Goal: Check status

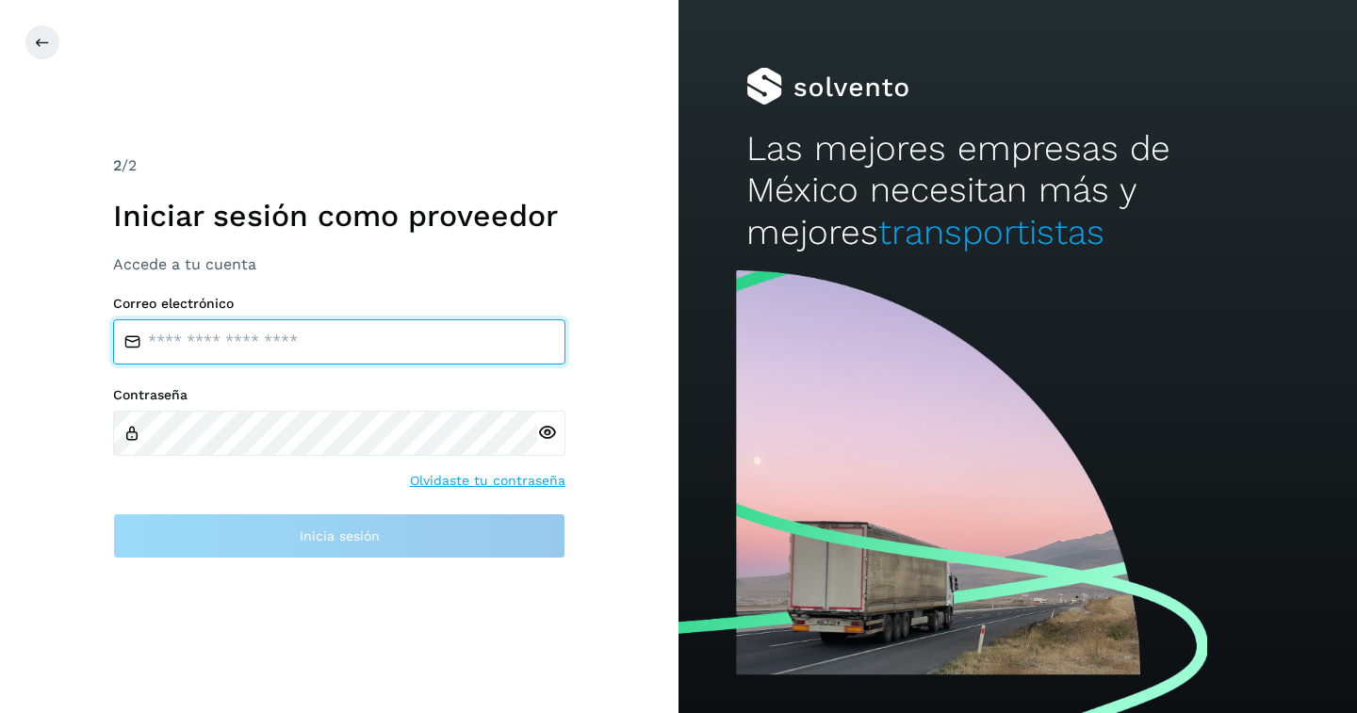
type input "**********"
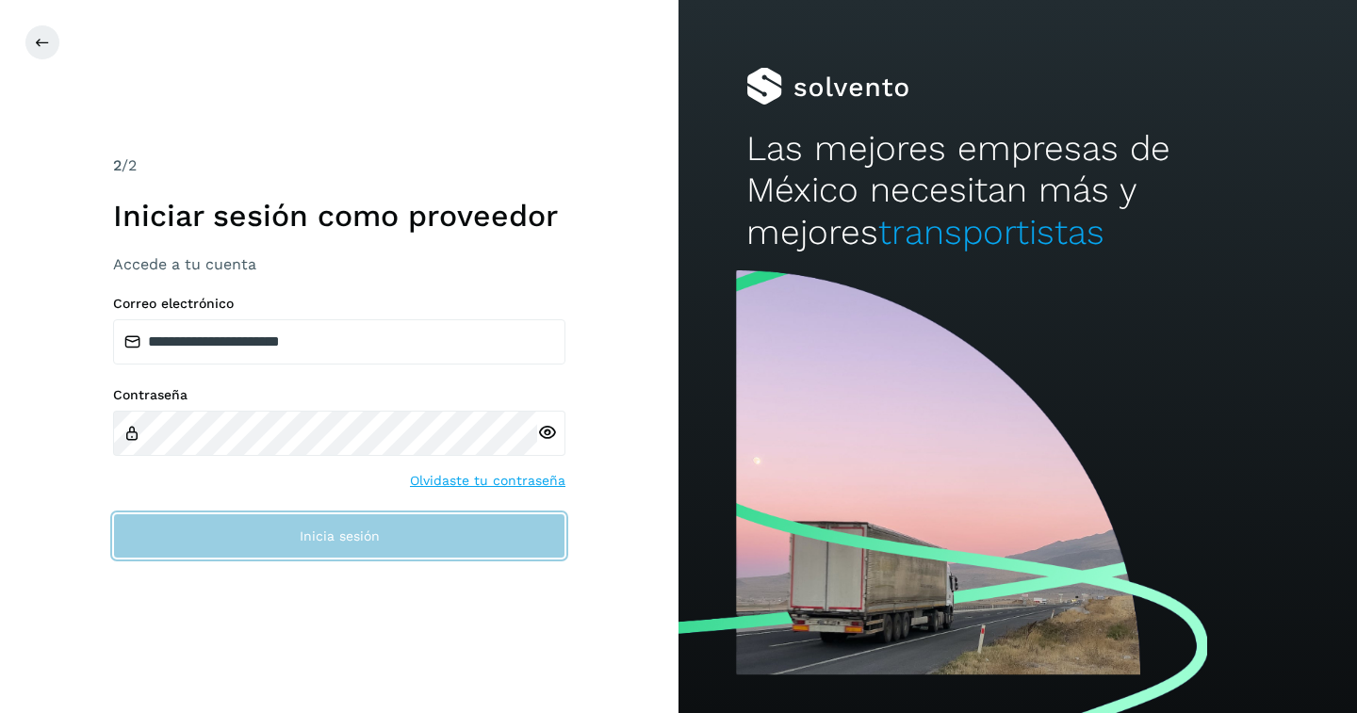
click at [238, 531] on button "Inicia sesión" at bounding box center [339, 536] width 452 height 45
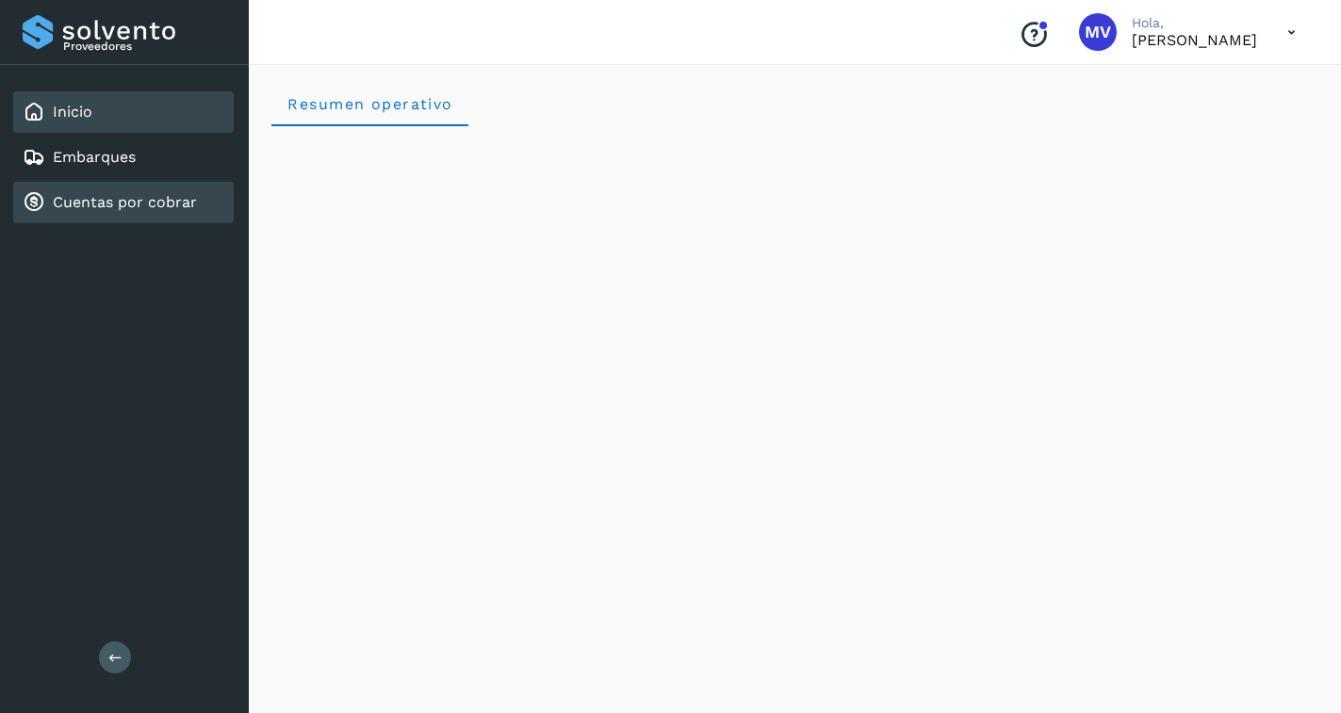
click at [88, 208] on link "Cuentas por cobrar" at bounding box center [125, 202] width 144 height 18
